Goal: Transaction & Acquisition: Purchase product/service

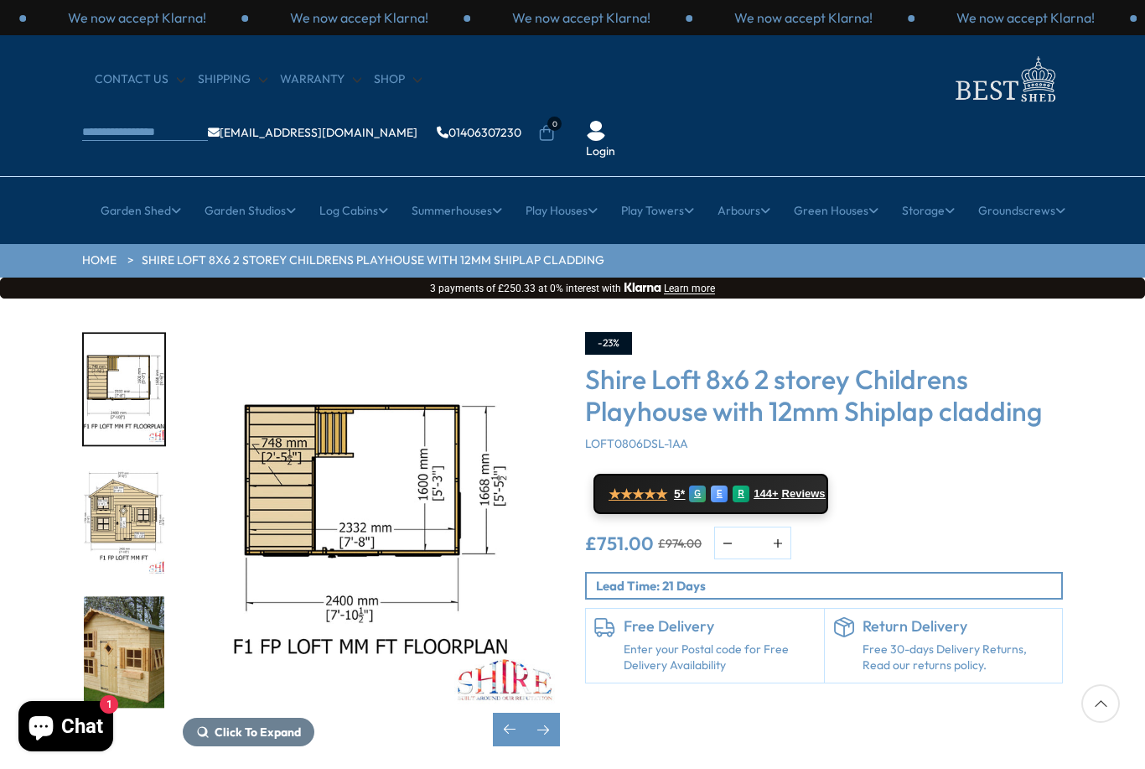
click at [115, 465] on img "3 / 11" at bounding box center [124, 521] width 80 height 112
click at [121, 436] on div at bounding box center [132, 520] width 101 height 377
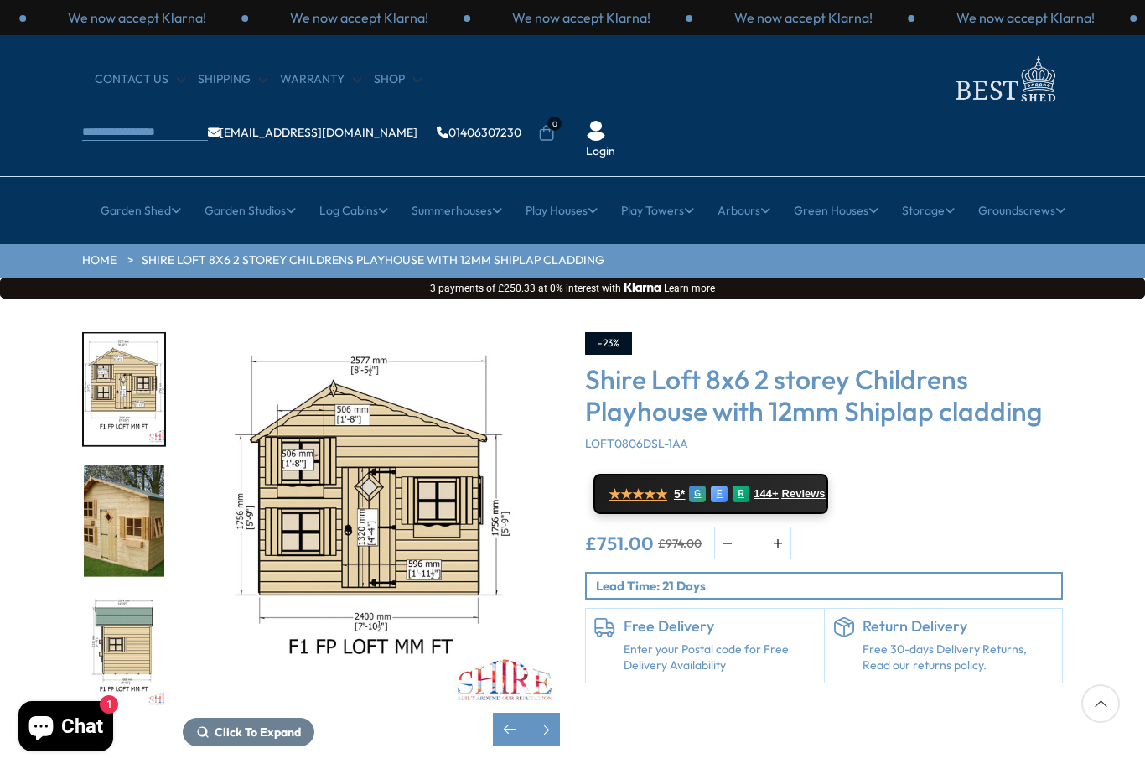
click at [119, 596] on img "5 / 11" at bounding box center [124, 652] width 80 height 112
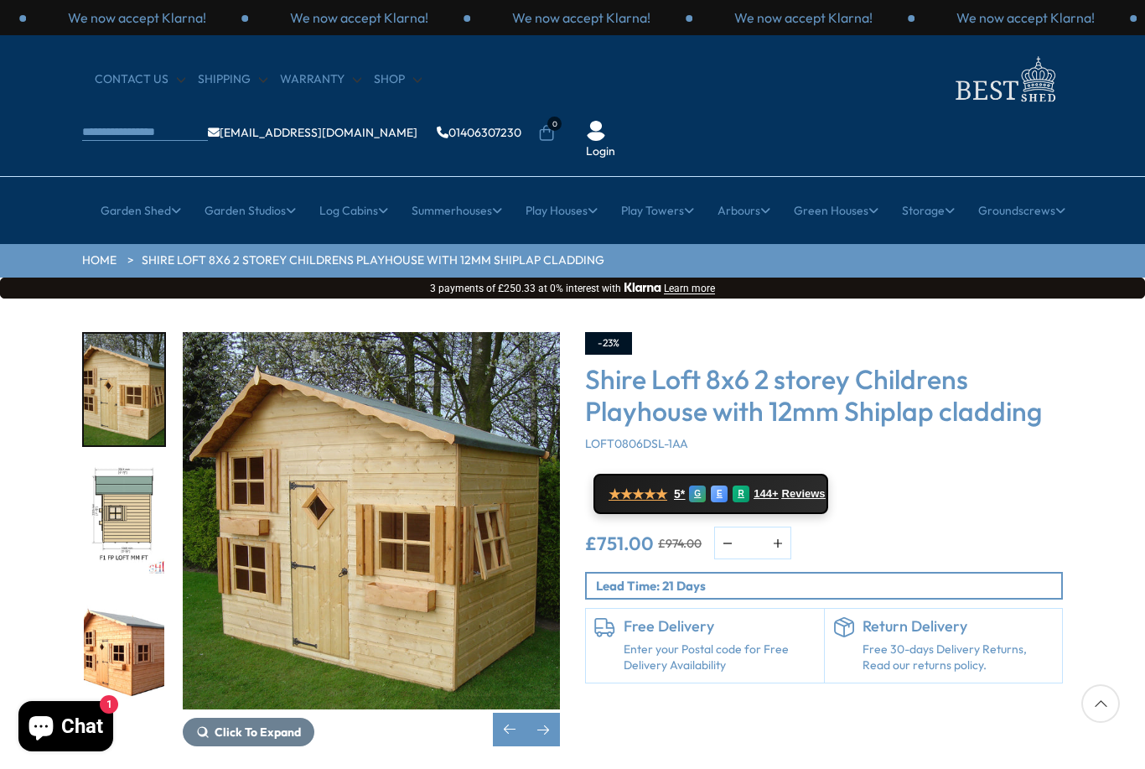
click at [119, 596] on img "6 / 11" at bounding box center [124, 652] width 80 height 112
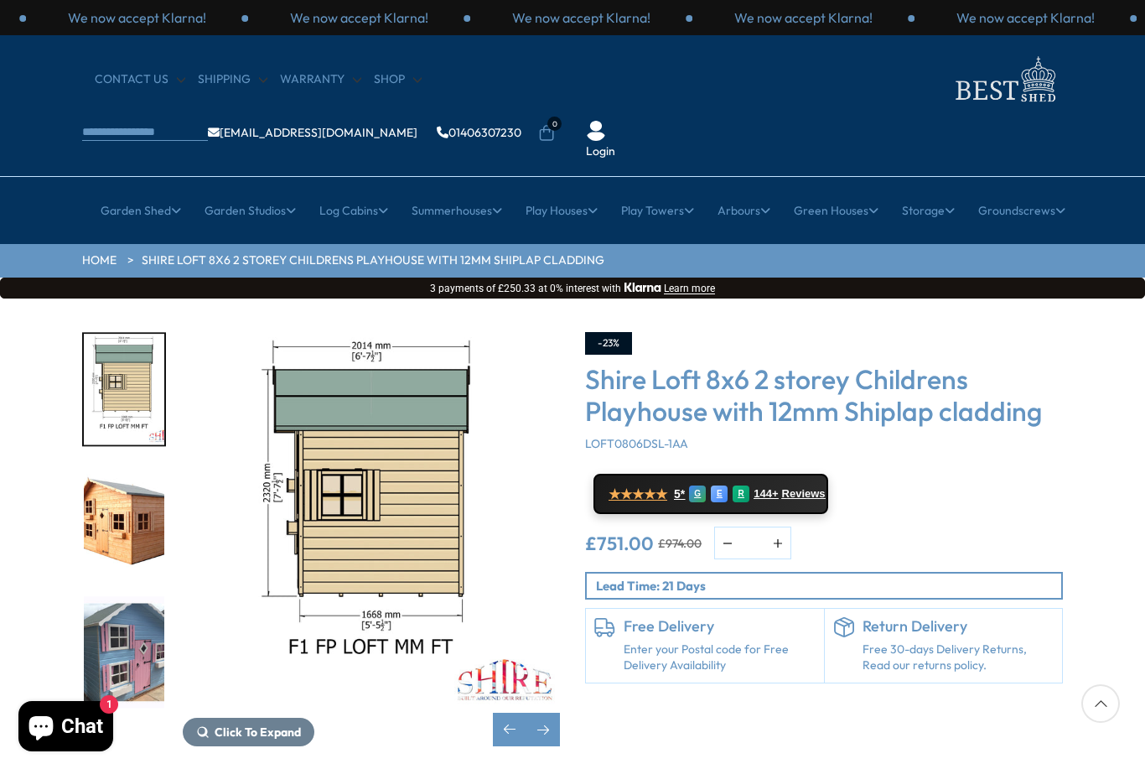
click at [108, 596] on img "7 / 11" at bounding box center [124, 652] width 80 height 112
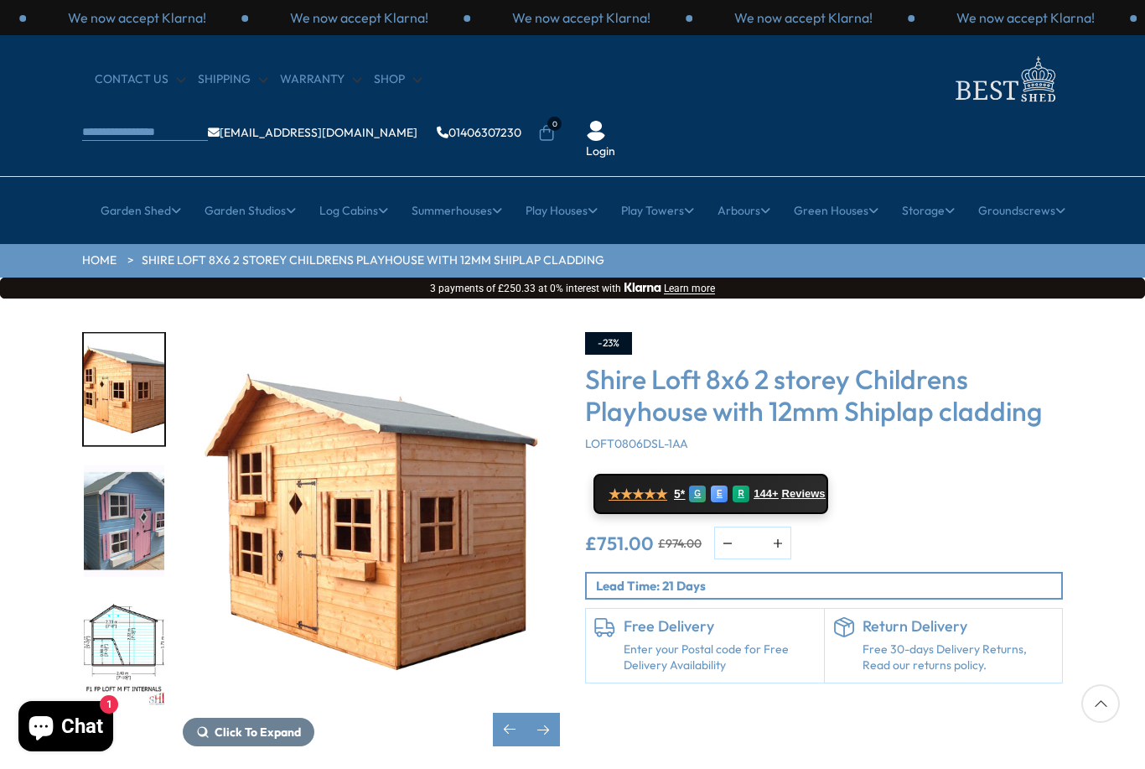
click at [113, 596] on img "8 / 11" at bounding box center [124, 652] width 80 height 112
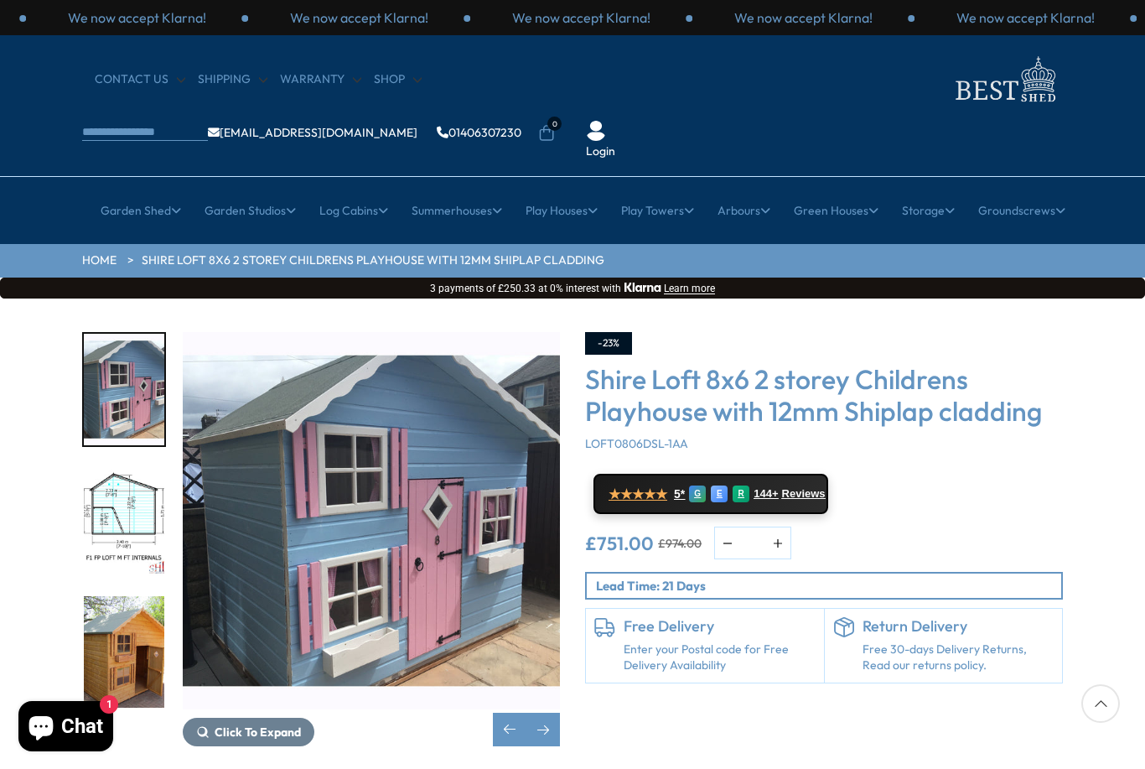
click at [107, 596] on img "9 / 11" at bounding box center [124, 652] width 80 height 112
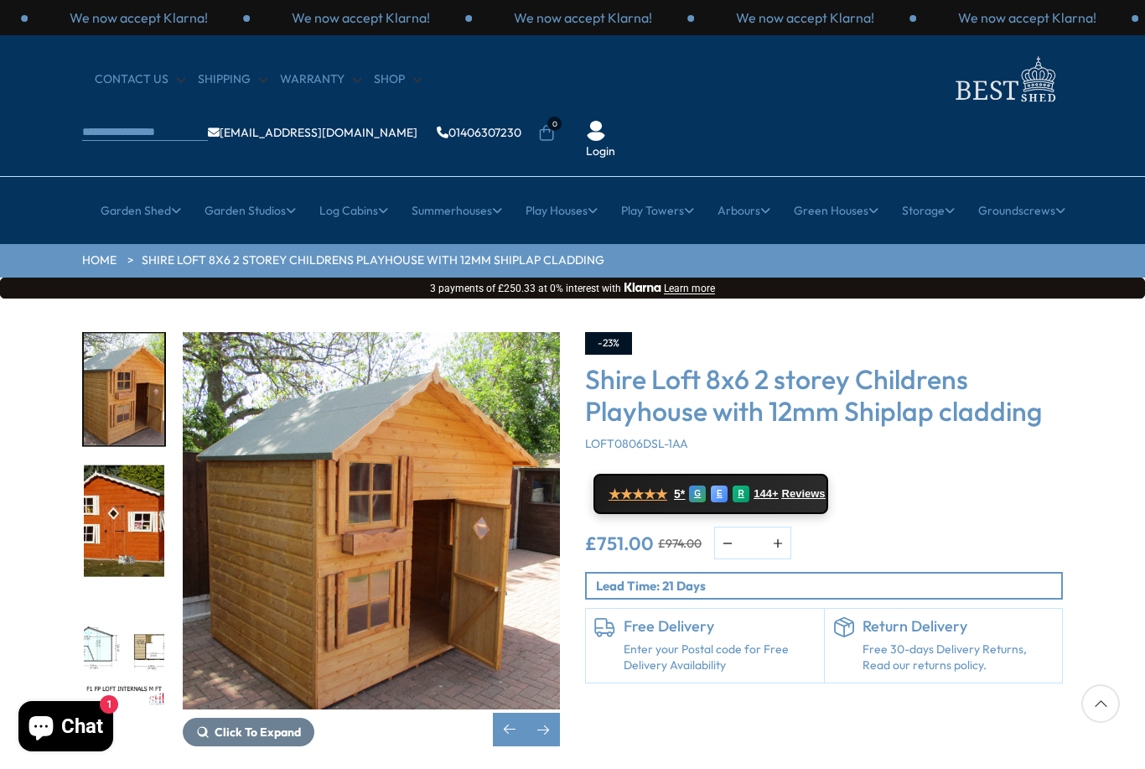
click at [113, 466] on img "10 / 11" at bounding box center [124, 521] width 80 height 112
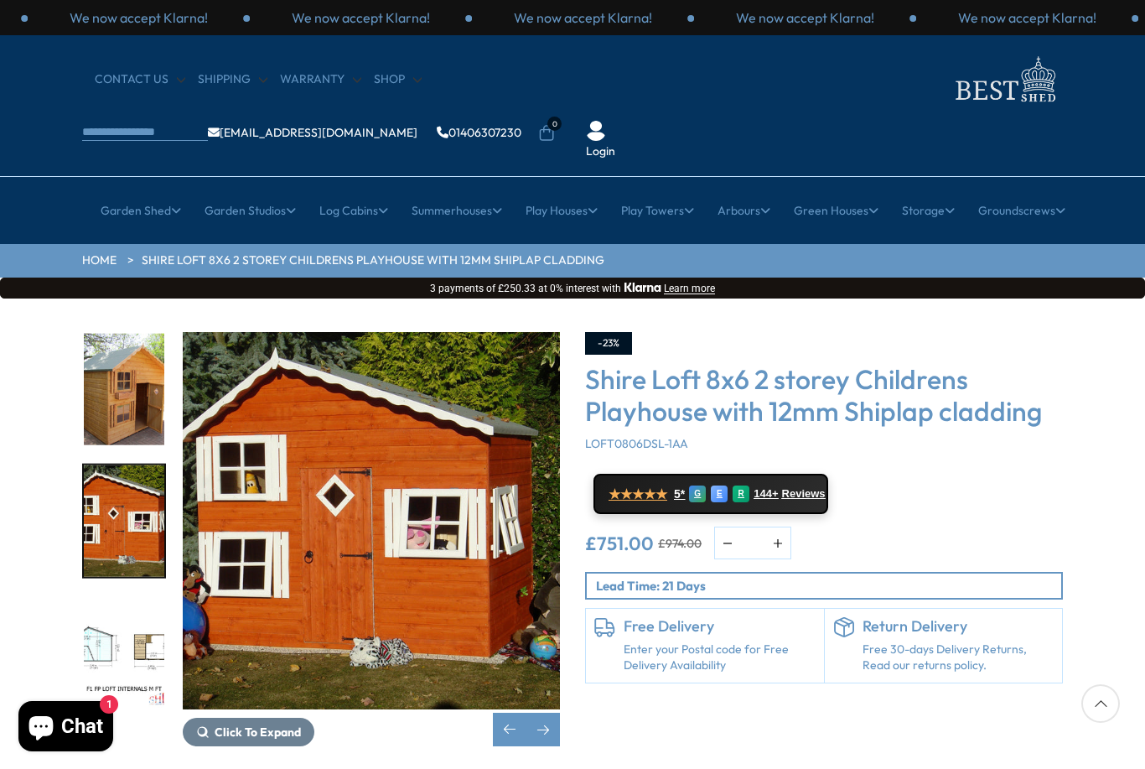
click at [110, 465] on img "10 / 11" at bounding box center [124, 521] width 80 height 112
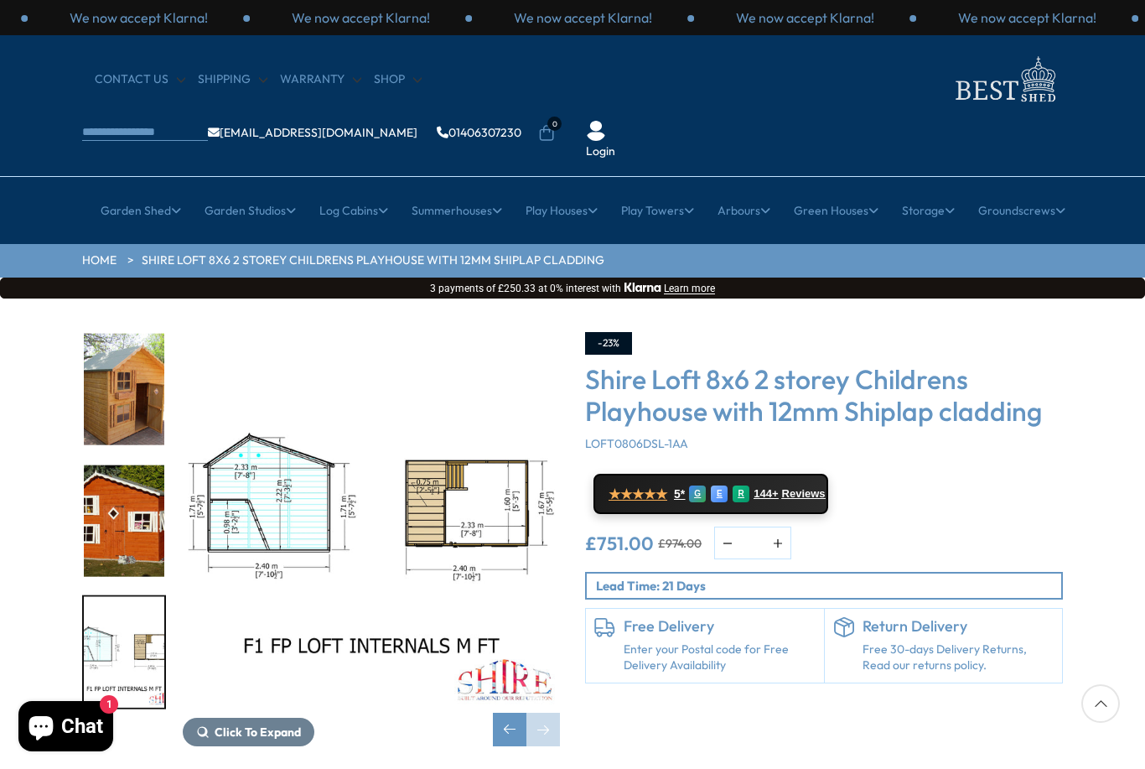
click at [112, 596] on img "11 / 11" at bounding box center [124, 652] width 80 height 112
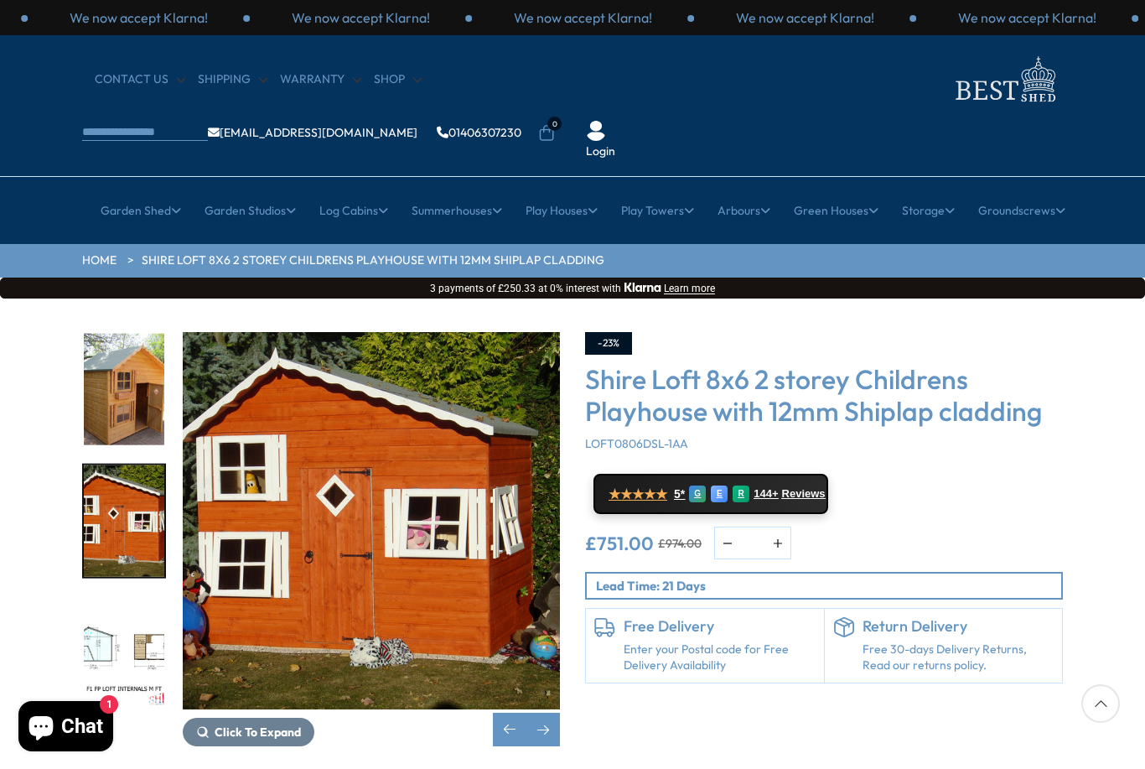
click at [110, 465] on img "10 / 11" at bounding box center [124, 521] width 80 height 112
